Goal: Find specific page/section: Find specific page/section

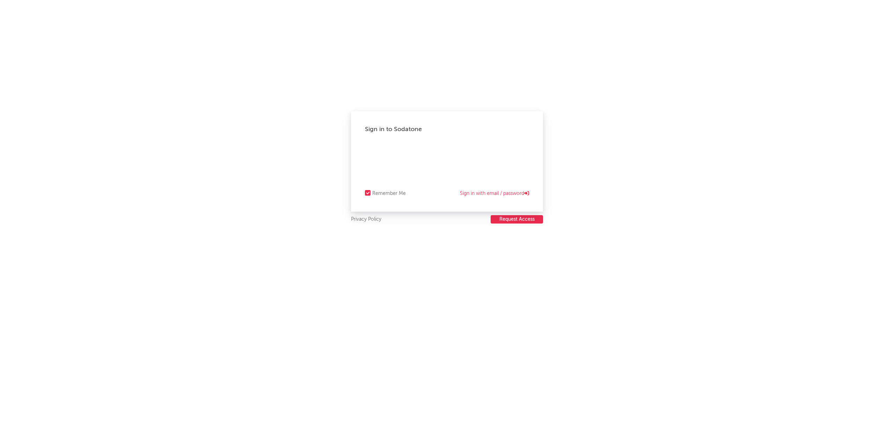
select select "recorded_music"
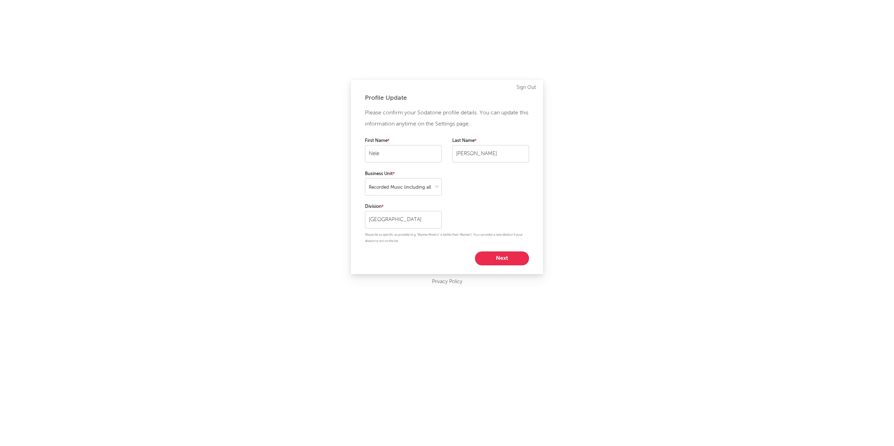
click at [504, 263] on button "Next" at bounding box center [502, 259] width 54 height 14
select select "other"
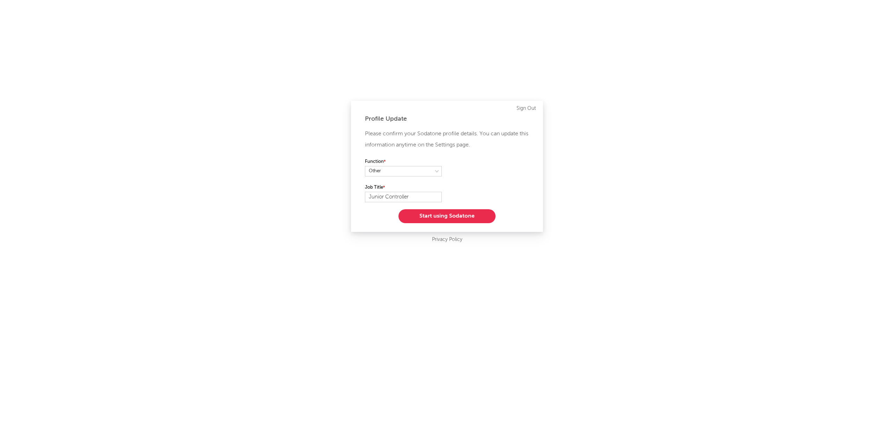
click at [452, 224] on div "Profile Update Please confirm your Sodatone profile details. You can update thi…" at bounding box center [447, 166] width 192 height 131
click at [453, 219] on button "Start using Sodatone" at bounding box center [446, 216] width 97 height 14
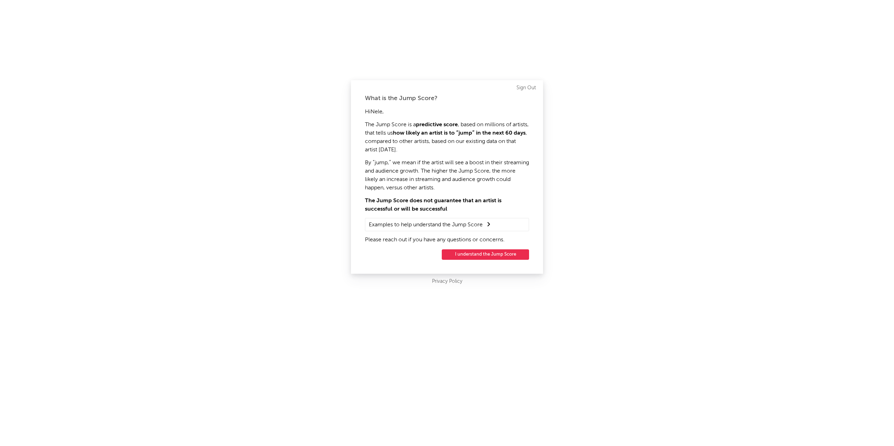
click at [453, 251] on button "I understand the Jump Score" at bounding box center [485, 255] width 87 height 10
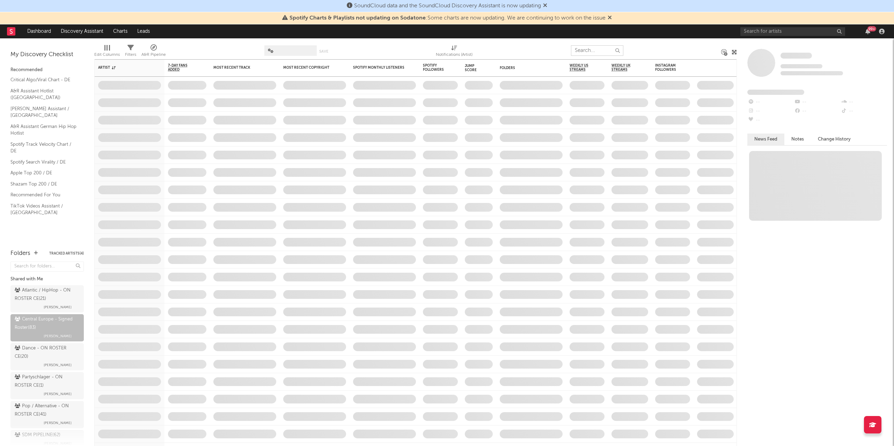
click at [596, 50] on input "text" at bounding box center [597, 50] width 52 height 10
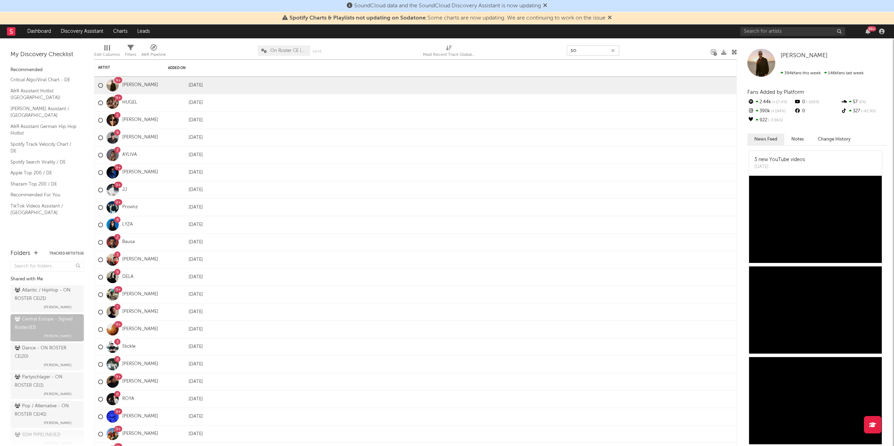
type input "s"
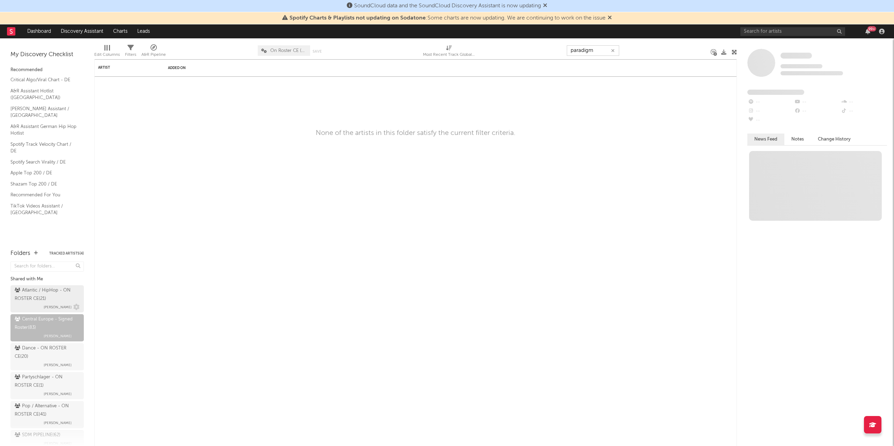
type input "paradigm"
click at [31, 311] on div "Atlantic / HipHop - ON ROSTER CE ( 21 ) [PERSON_NAME]" at bounding box center [47, 299] width 65 height 25
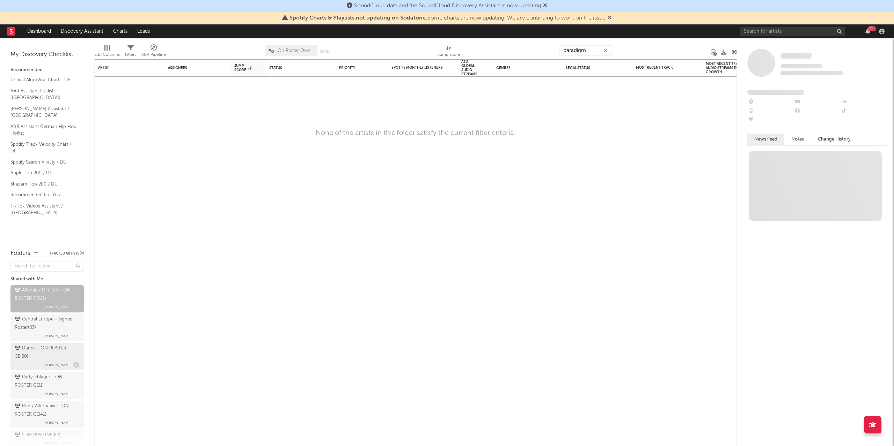
click at [48, 352] on div "Dance - ON ROSTER CE ( 20 )" at bounding box center [46, 353] width 63 height 17
drag, startPoint x: 27, startPoint y: 391, endPoint x: 29, endPoint y: 412, distance: 21.1
click at [27, 391] on div "Partyschlager - ON ROSTER CE ( 1 ) [PERSON_NAME]" at bounding box center [47, 386] width 65 height 25
drag, startPoint x: 24, startPoint y: 417, endPoint x: 19, endPoint y: 422, distance: 6.9
click at [24, 417] on div "Pop / Alternative - ON ROSTER CE ( 41 )" at bounding box center [46, 411] width 63 height 17
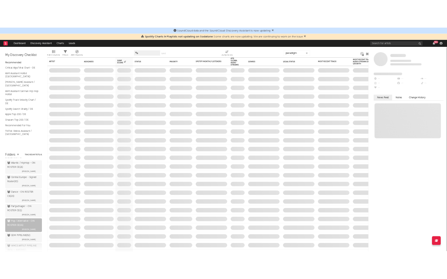
scroll to position [52, 0]
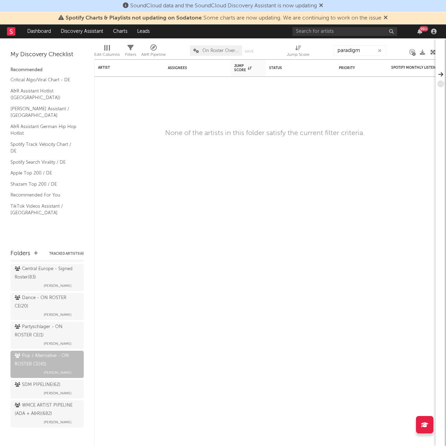
scroll to position [50, 0]
